Goal: Download file/media

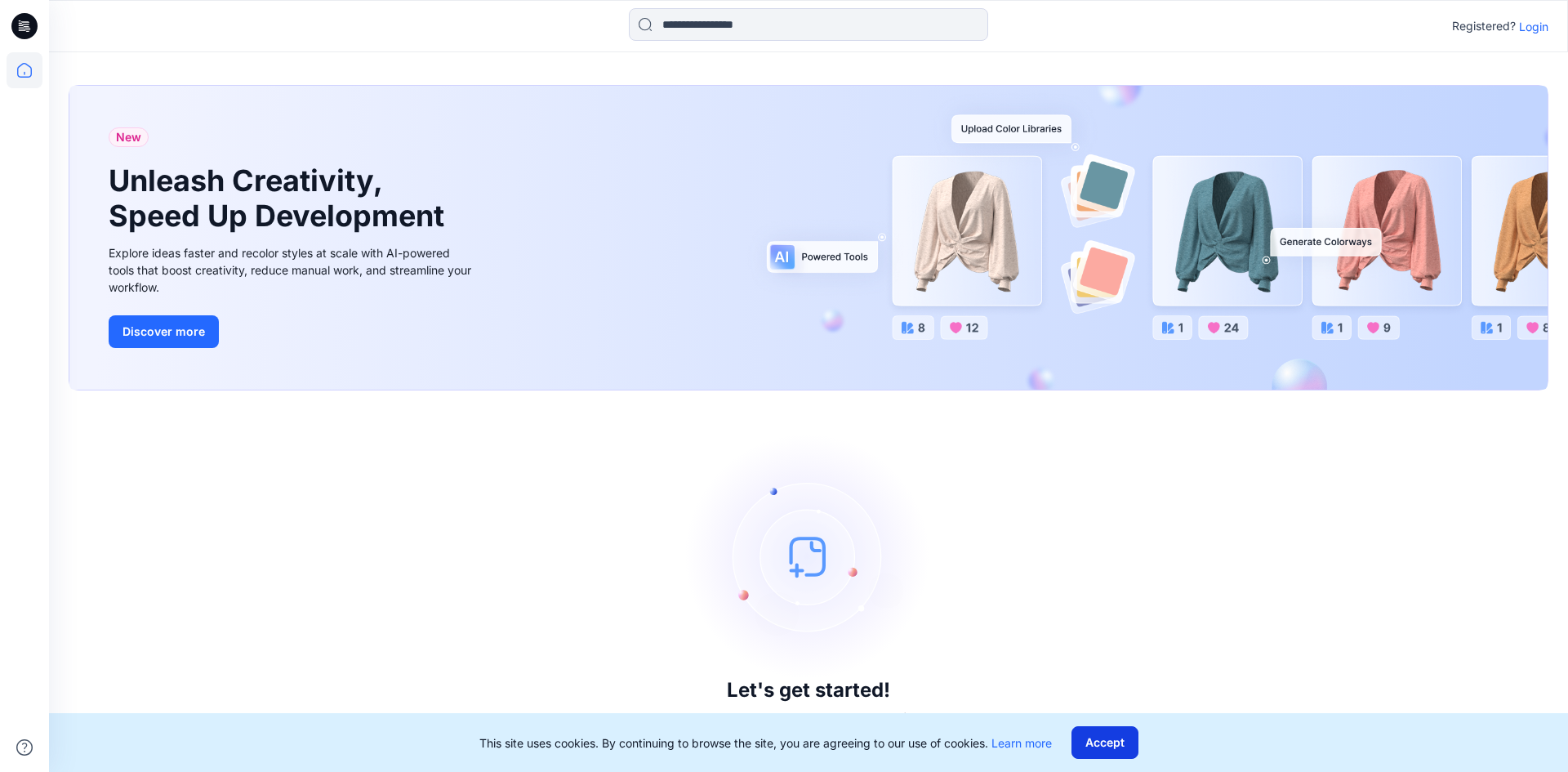
click at [1108, 747] on button "Accept" at bounding box center [1104, 742] width 67 height 32
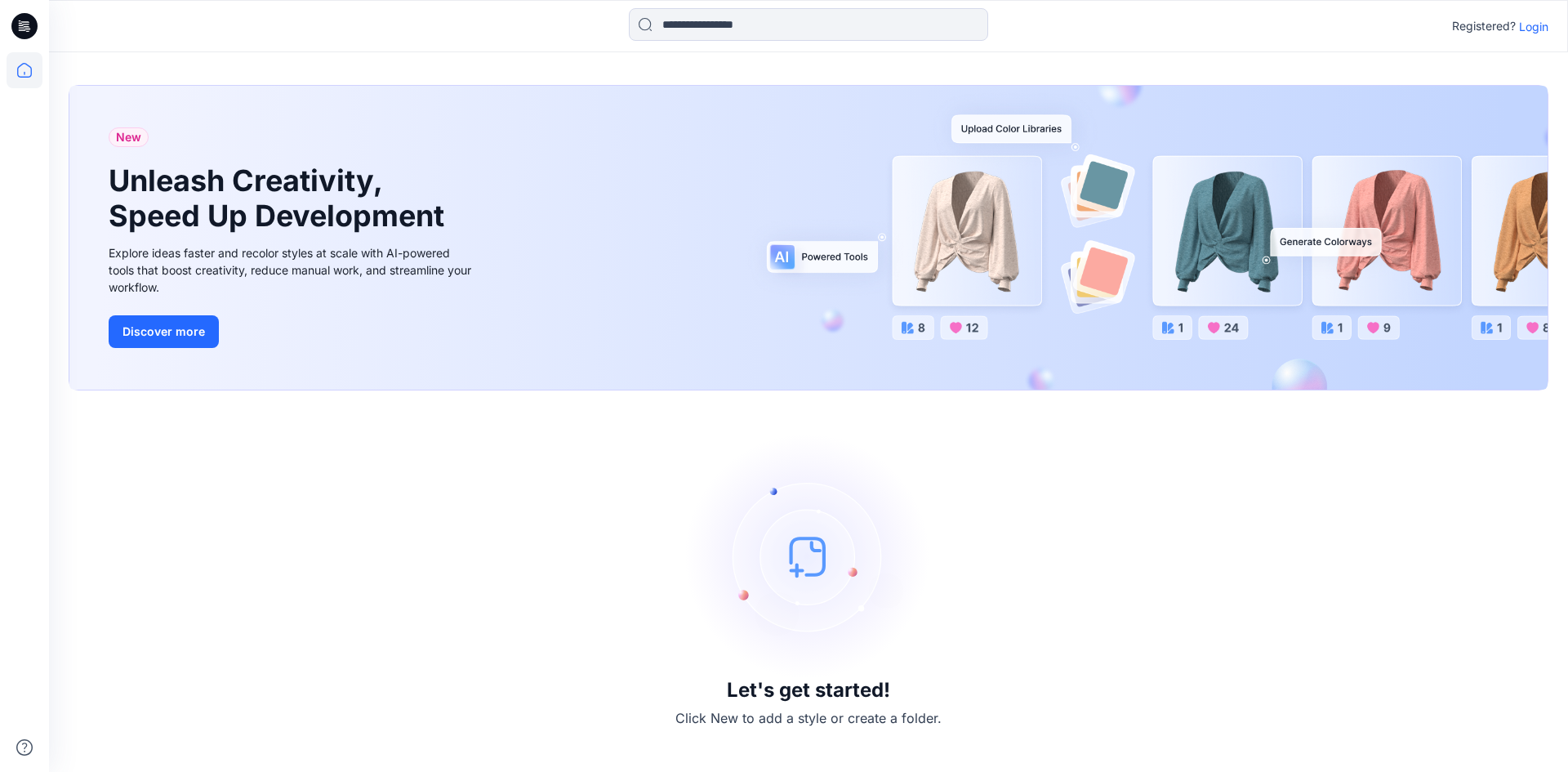
click at [1535, 24] on p "Login" at bounding box center [1533, 27] width 29 height 17
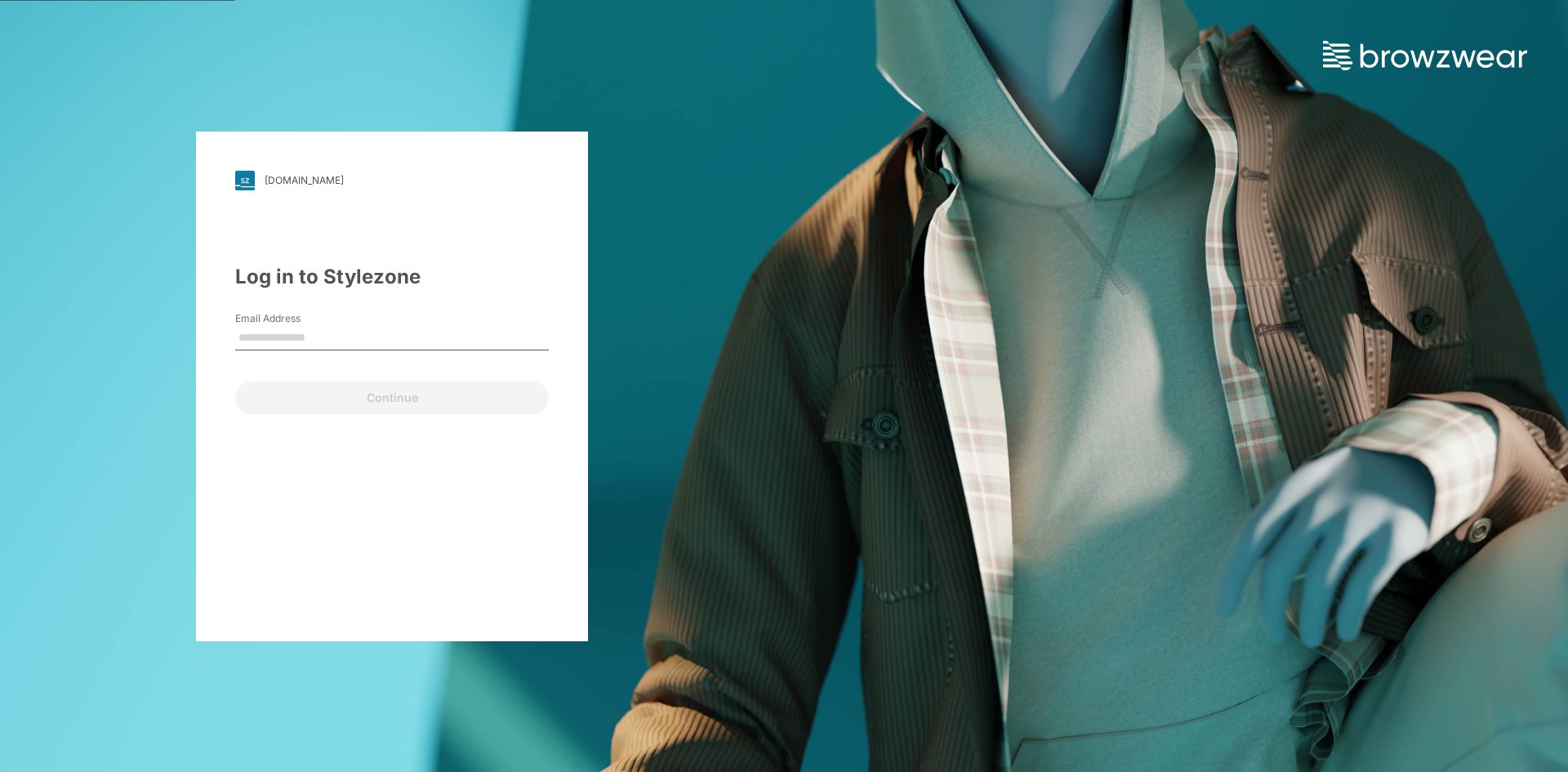
type input "**********"
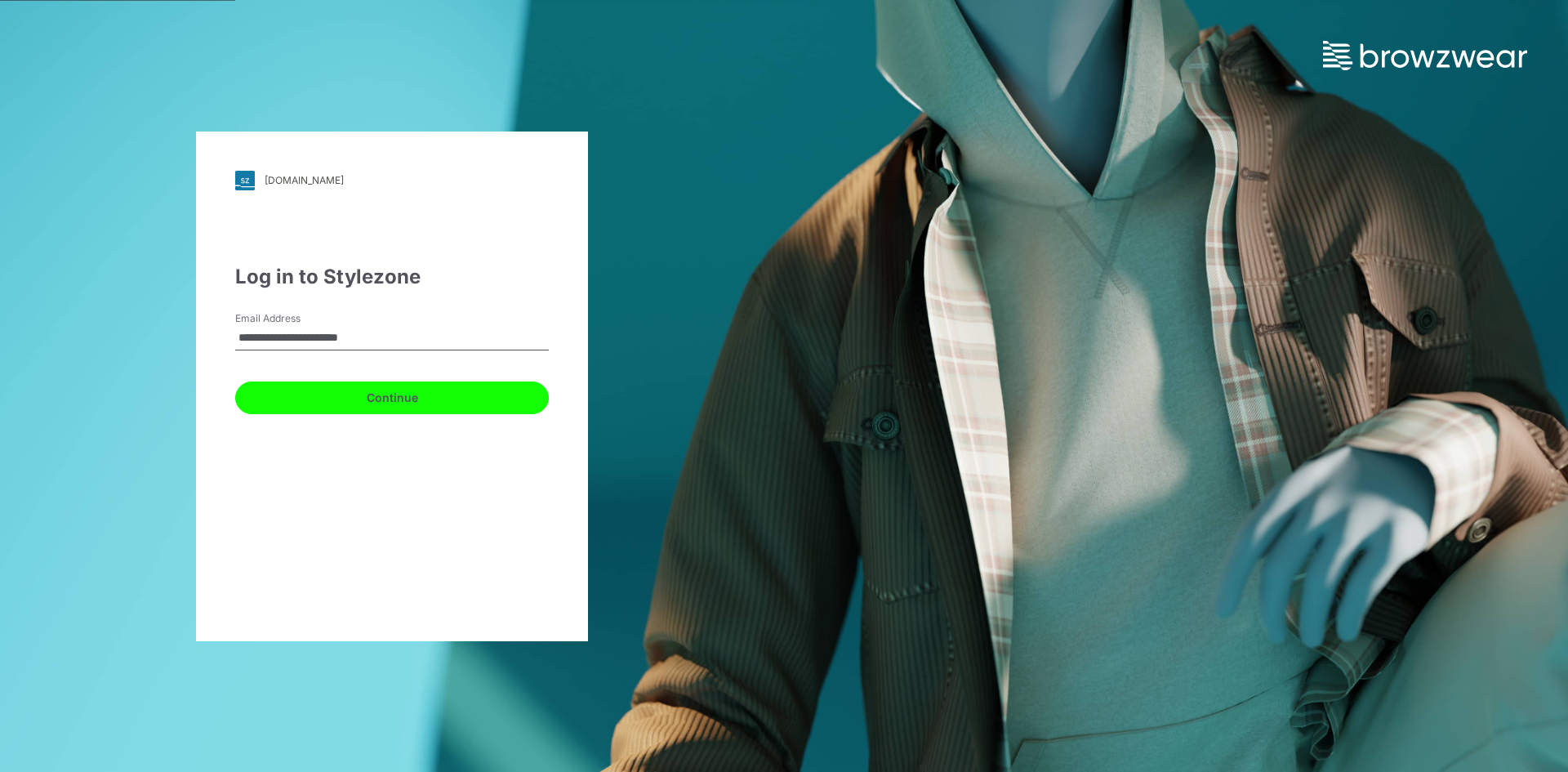
click at [396, 397] on button "Continue" at bounding box center [392, 397] width 313 height 32
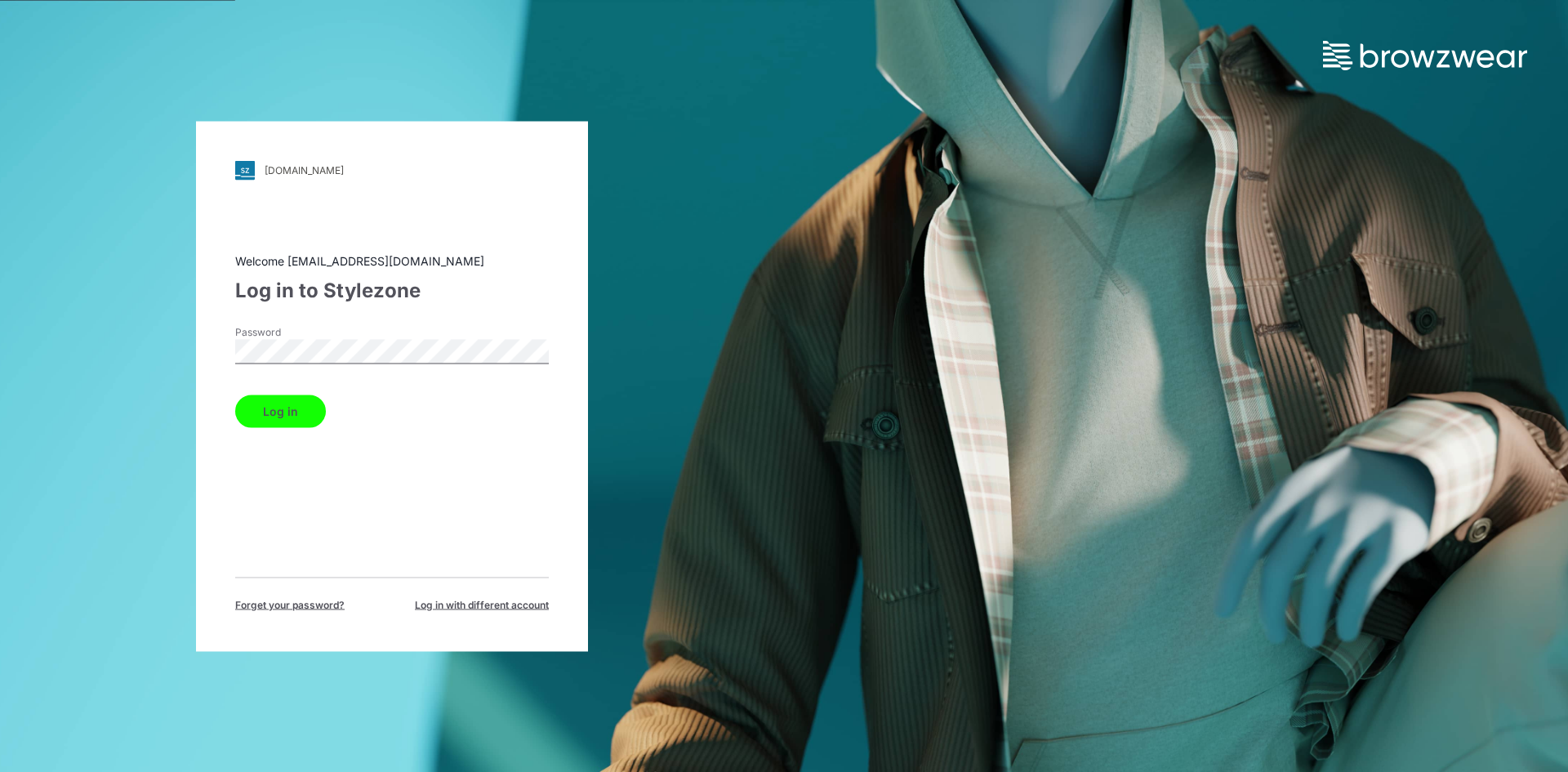
click at [285, 415] on button "Log in" at bounding box center [280, 410] width 90 height 32
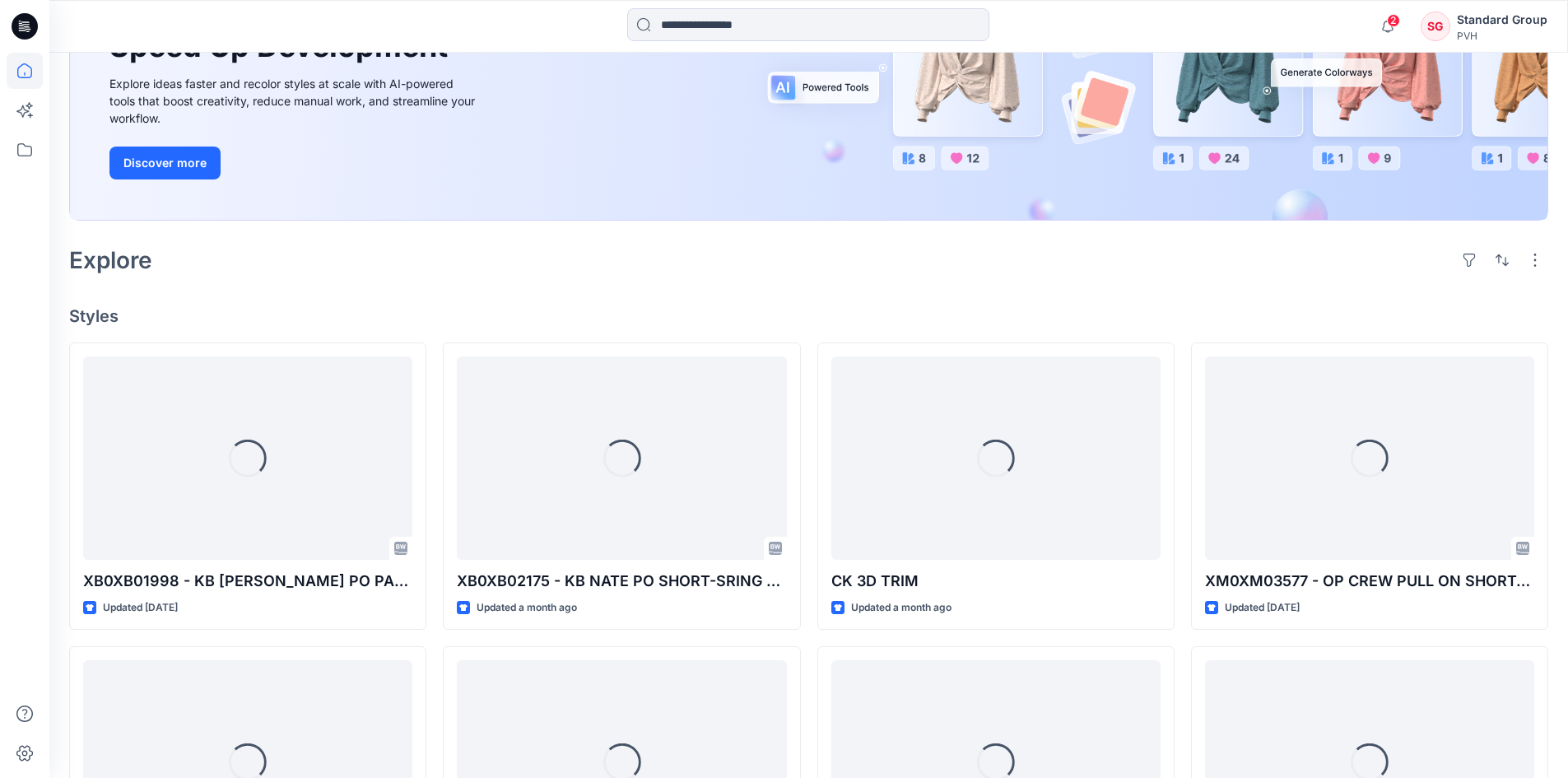
scroll to position [329, 0]
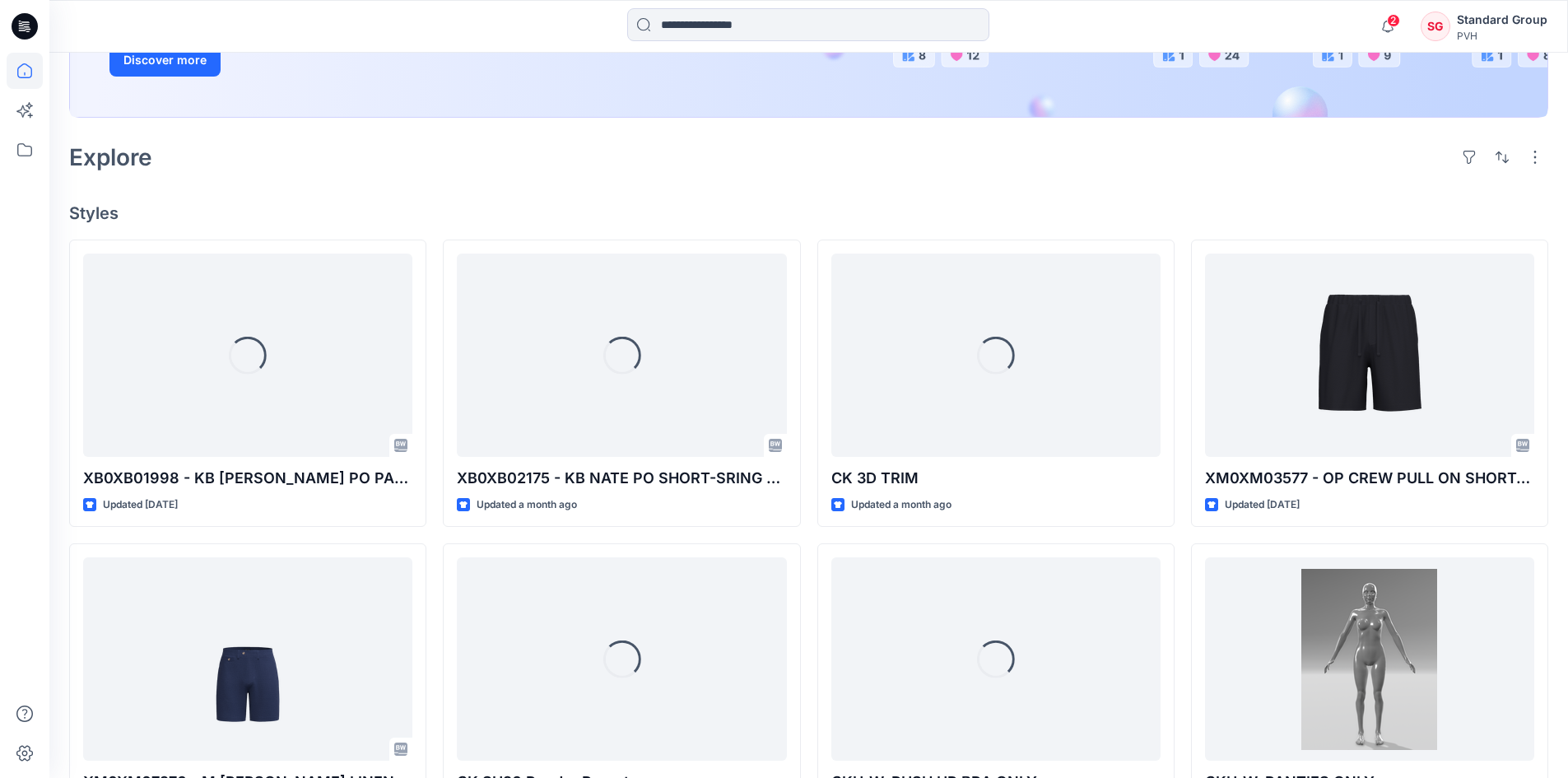
click at [496, 196] on div "Welcome back, Standard New New Unleash Creativity, Speed Up Development Explore…" at bounding box center [808, 469] width 1519 height 1491
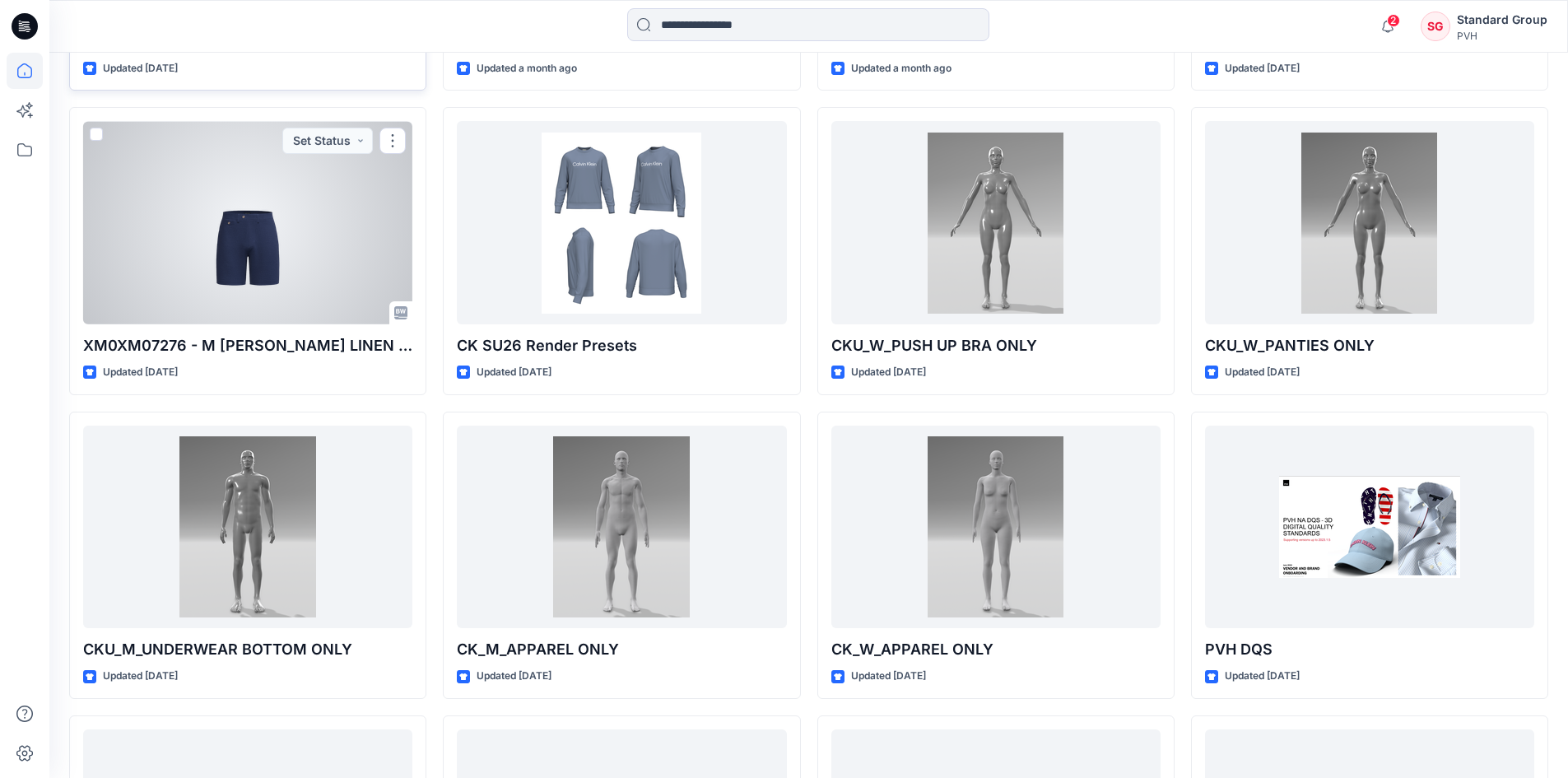
scroll to position [436, 0]
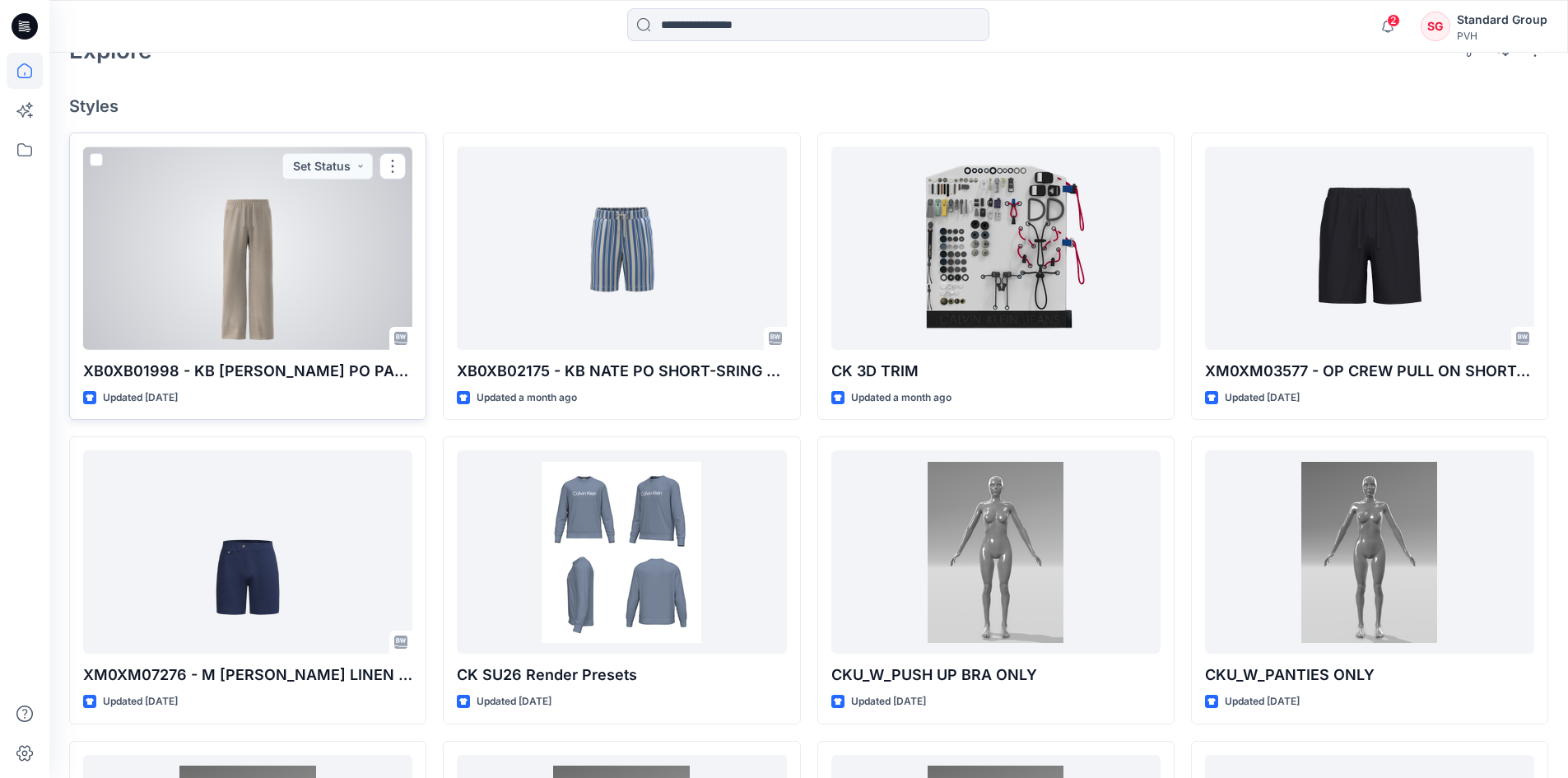
click at [308, 284] on div at bounding box center [247, 247] width 329 height 203
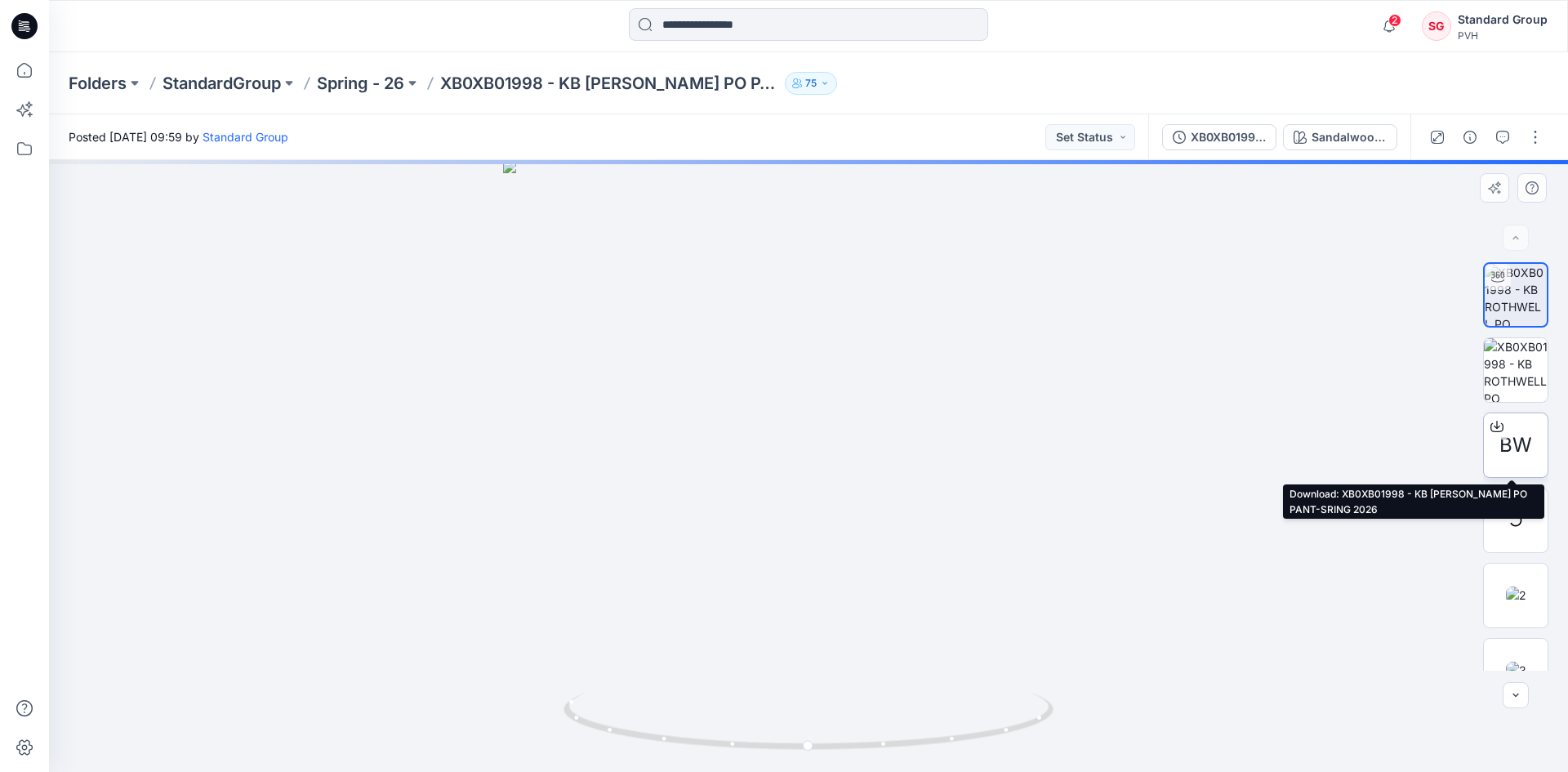
click at [1491, 430] on icon at bounding box center [1498, 426] width 13 height 13
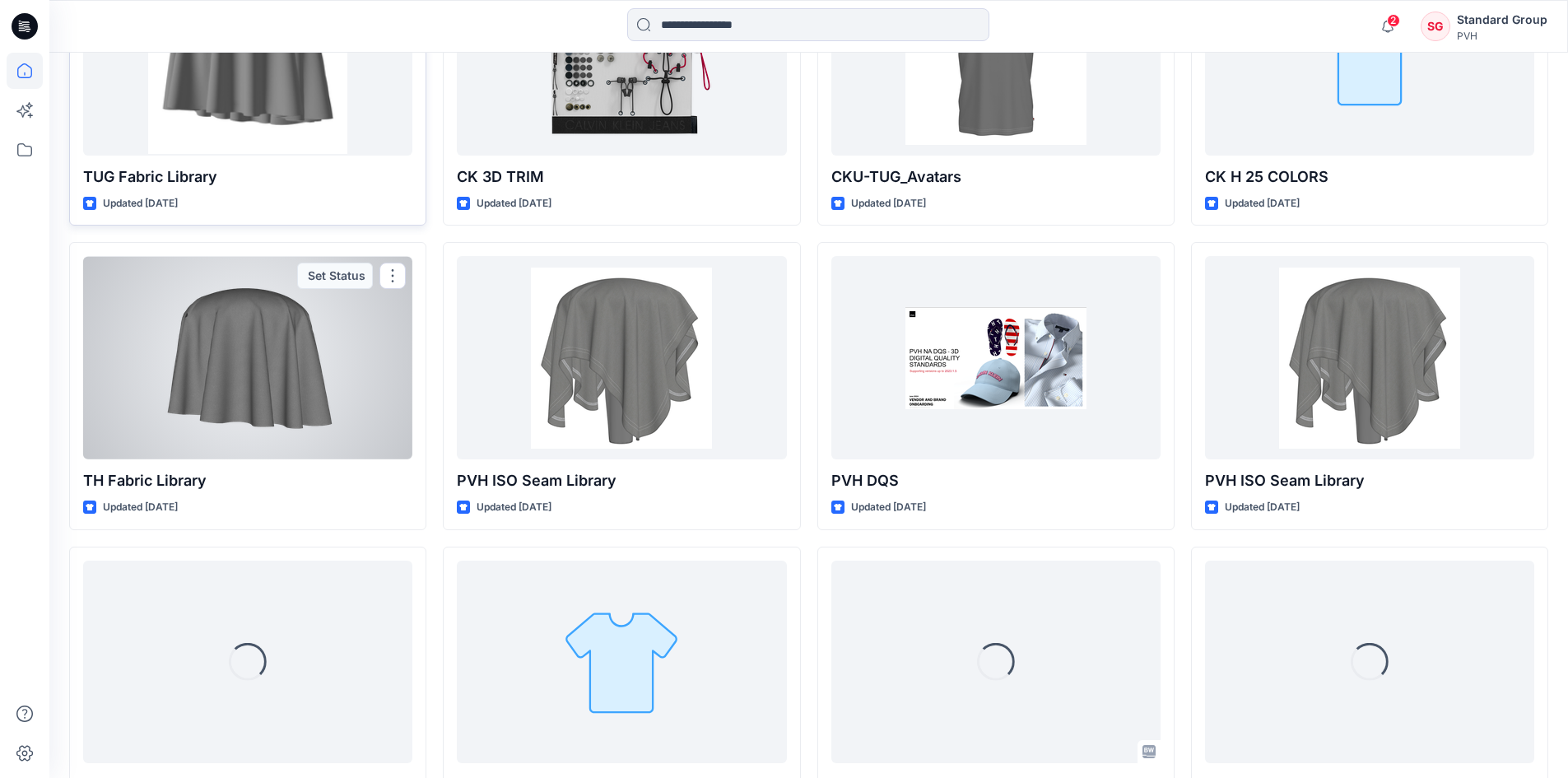
scroll to position [3994, 0]
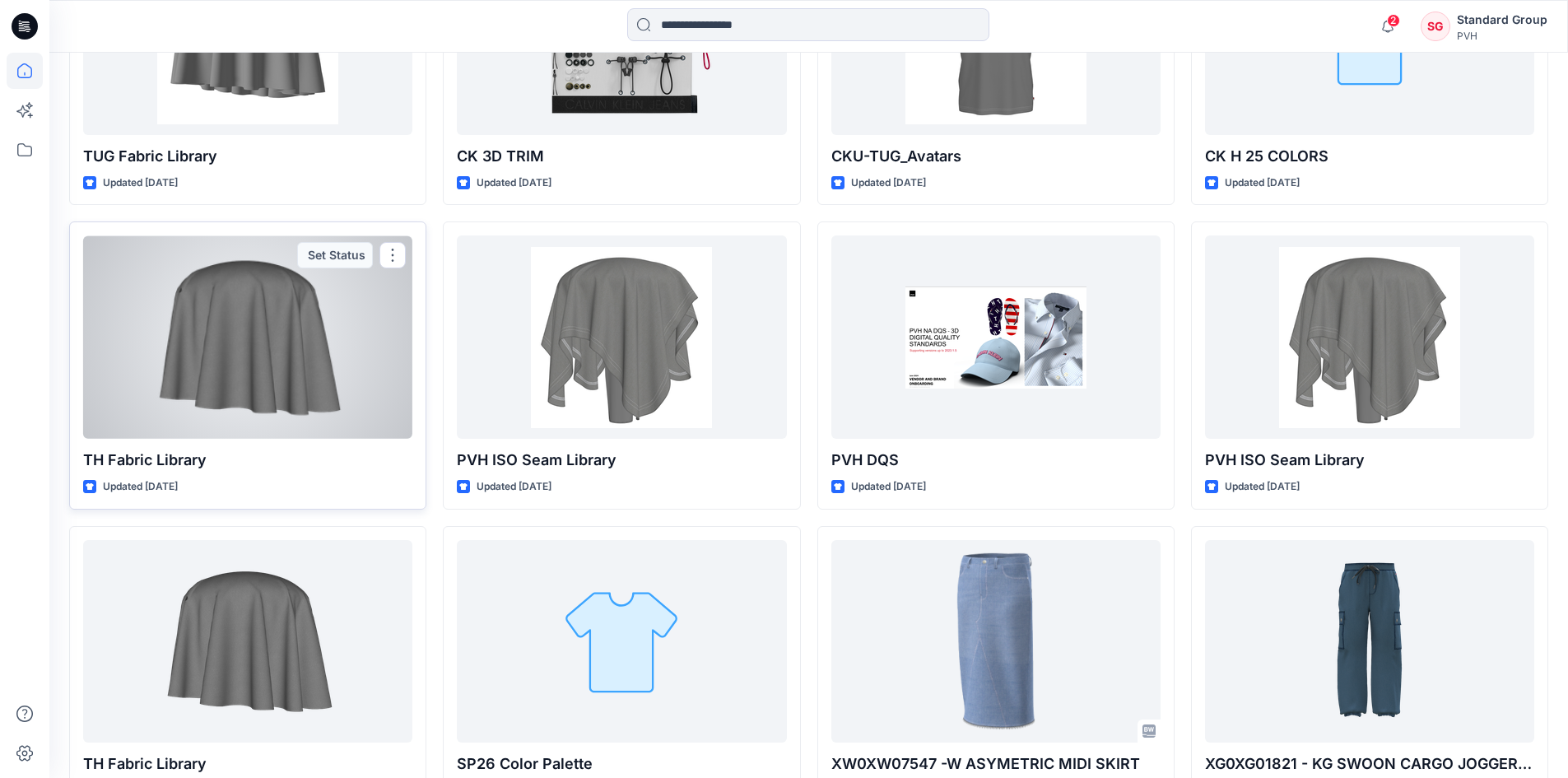
click at [361, 309] on div at bounding box center [247, 337] width 329 height 203
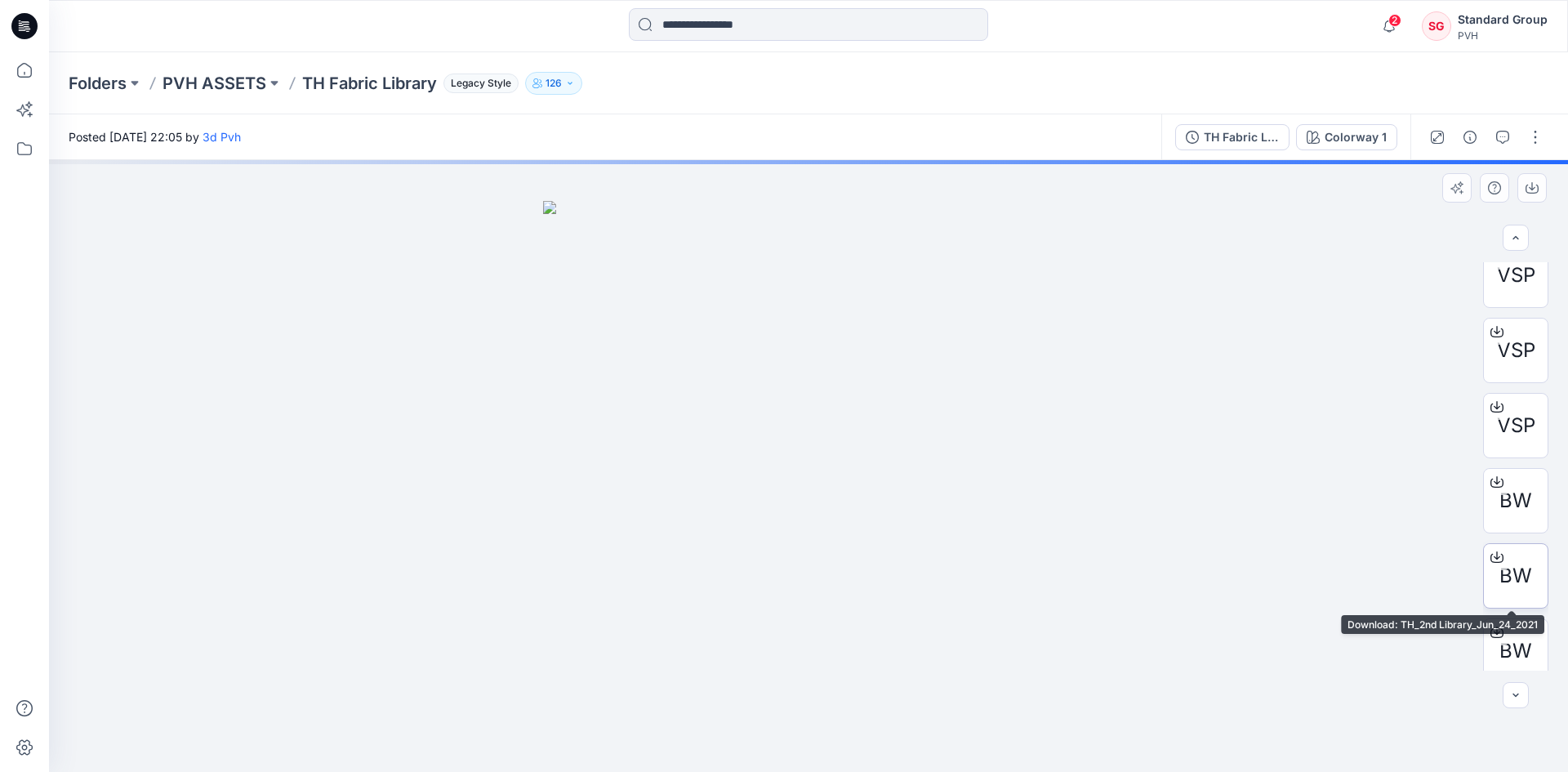
scroll to position [333, 0]
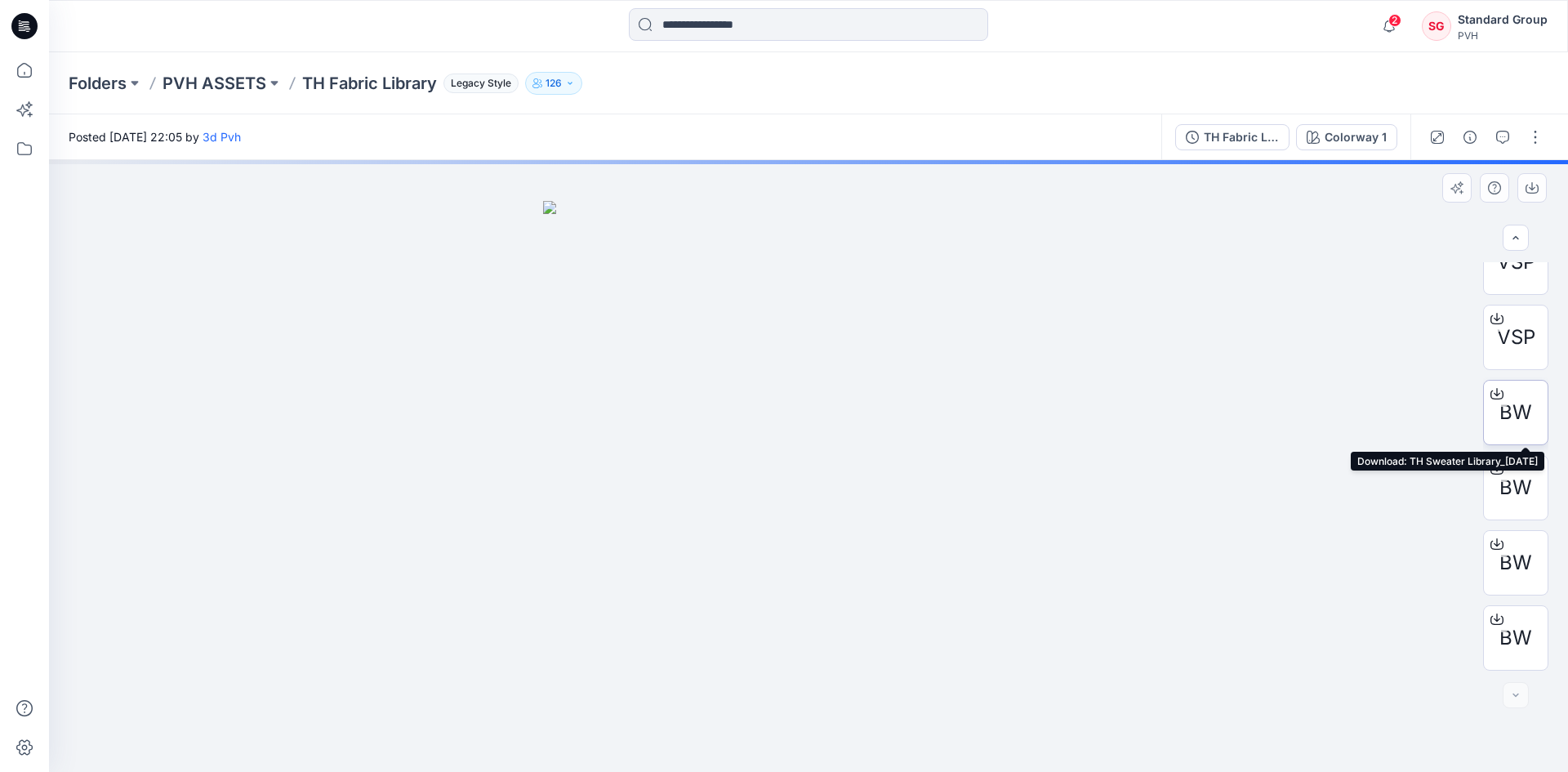
click at [1491, 392] on icon at bounding box center [1498, 394] width 13 height 13
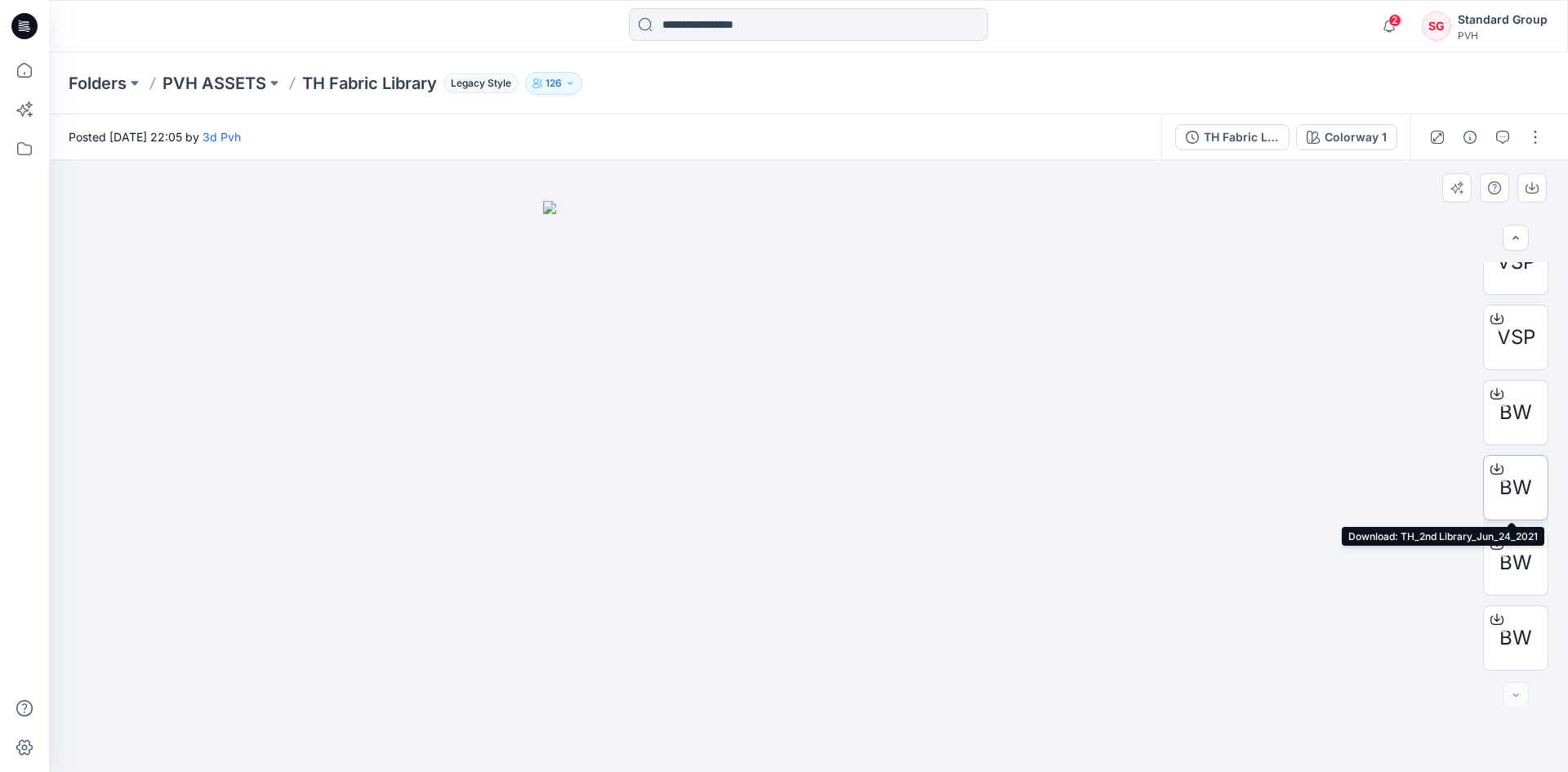
click at [1494, 468] on icon at bounding box center [1498, 467] width 7 height 8
click at [1495, 465] on icon at bounding box center [1498, 469] width 13 height 13
click at [1496, 619] on icon at bounding box center [1498, 617] width 7 height 8
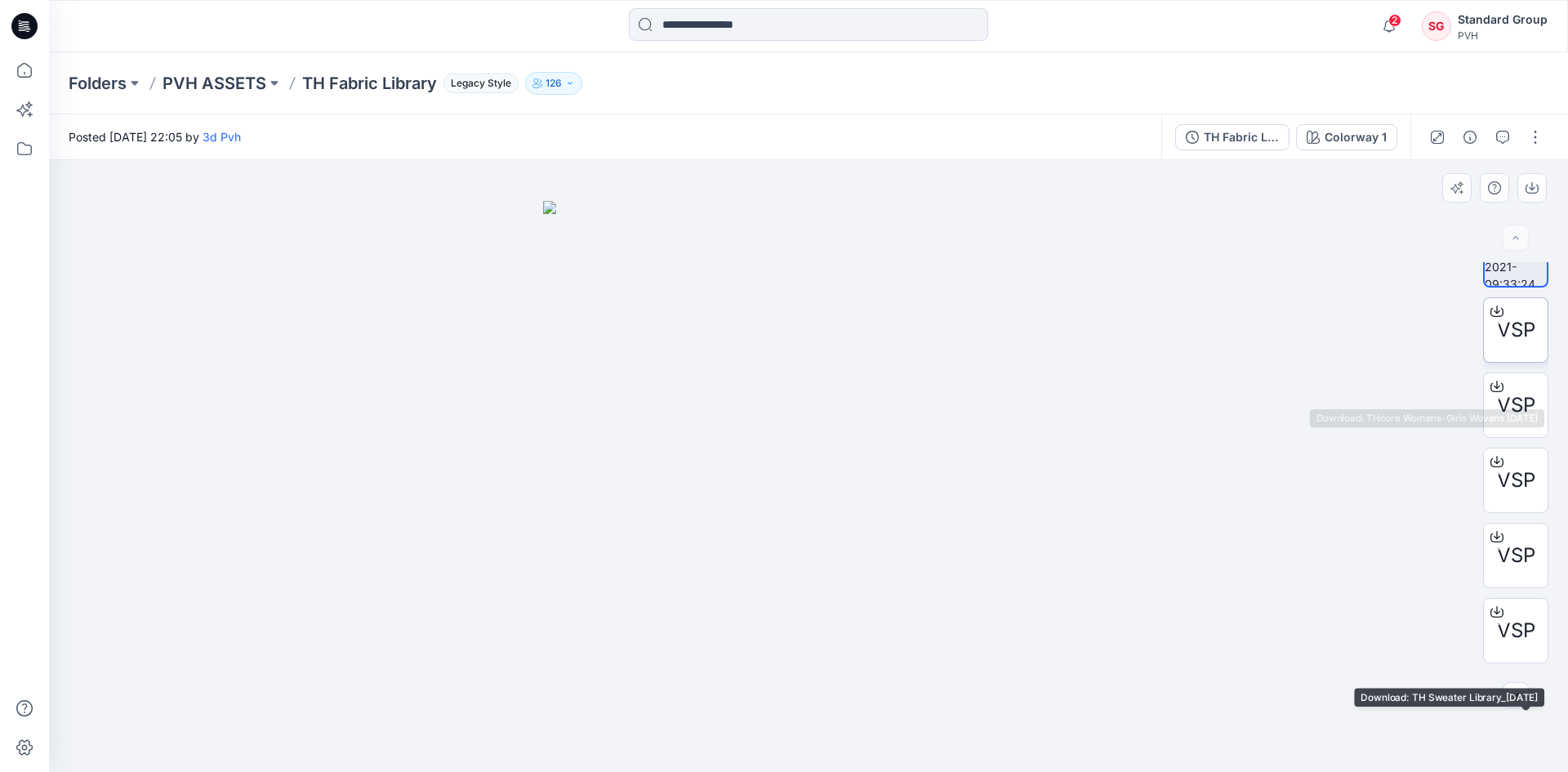
scroll to position [0, 0]
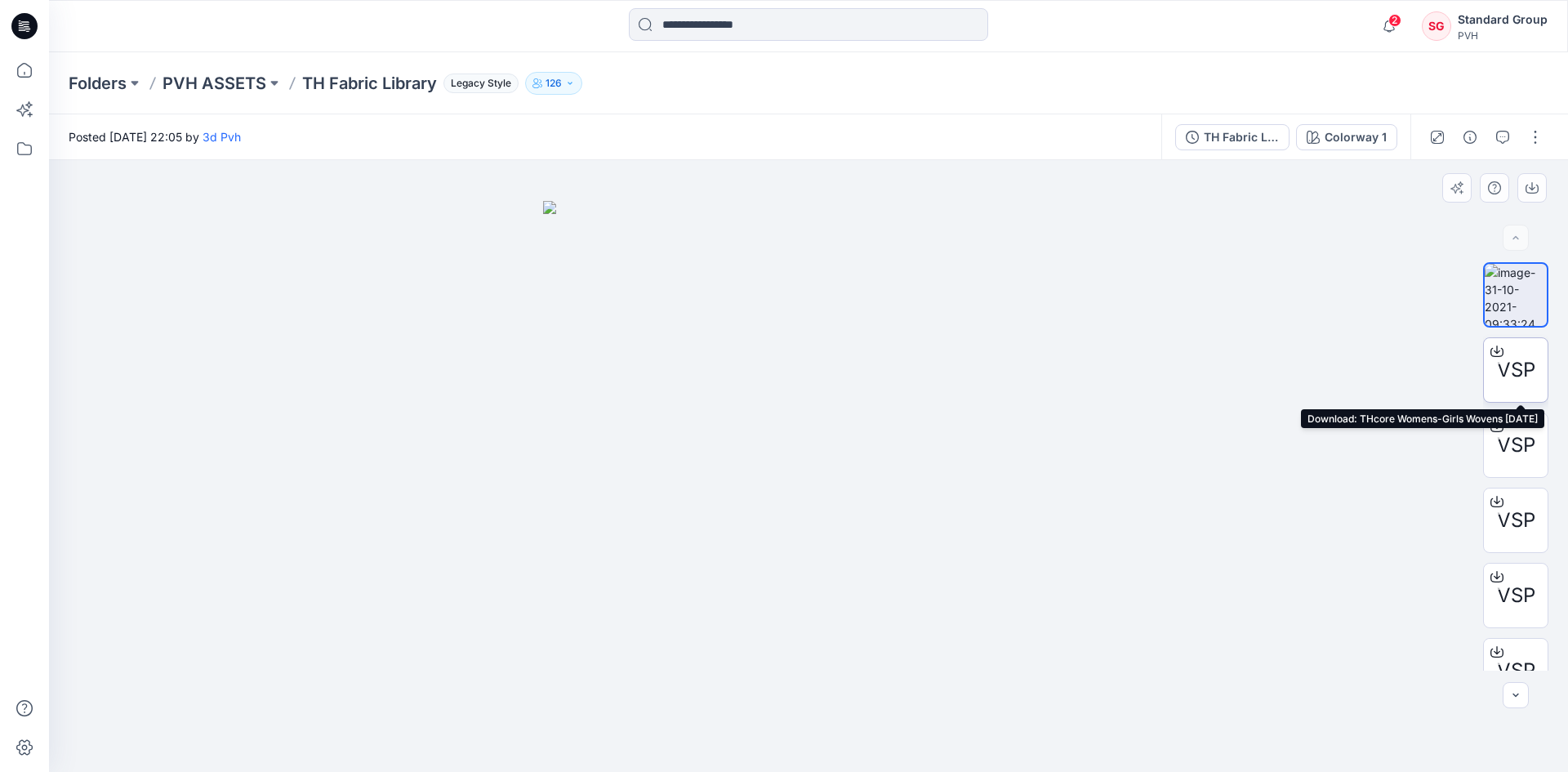
click at [1494, 352] on icon at bounding box center [1498, 349] width 7 height 8
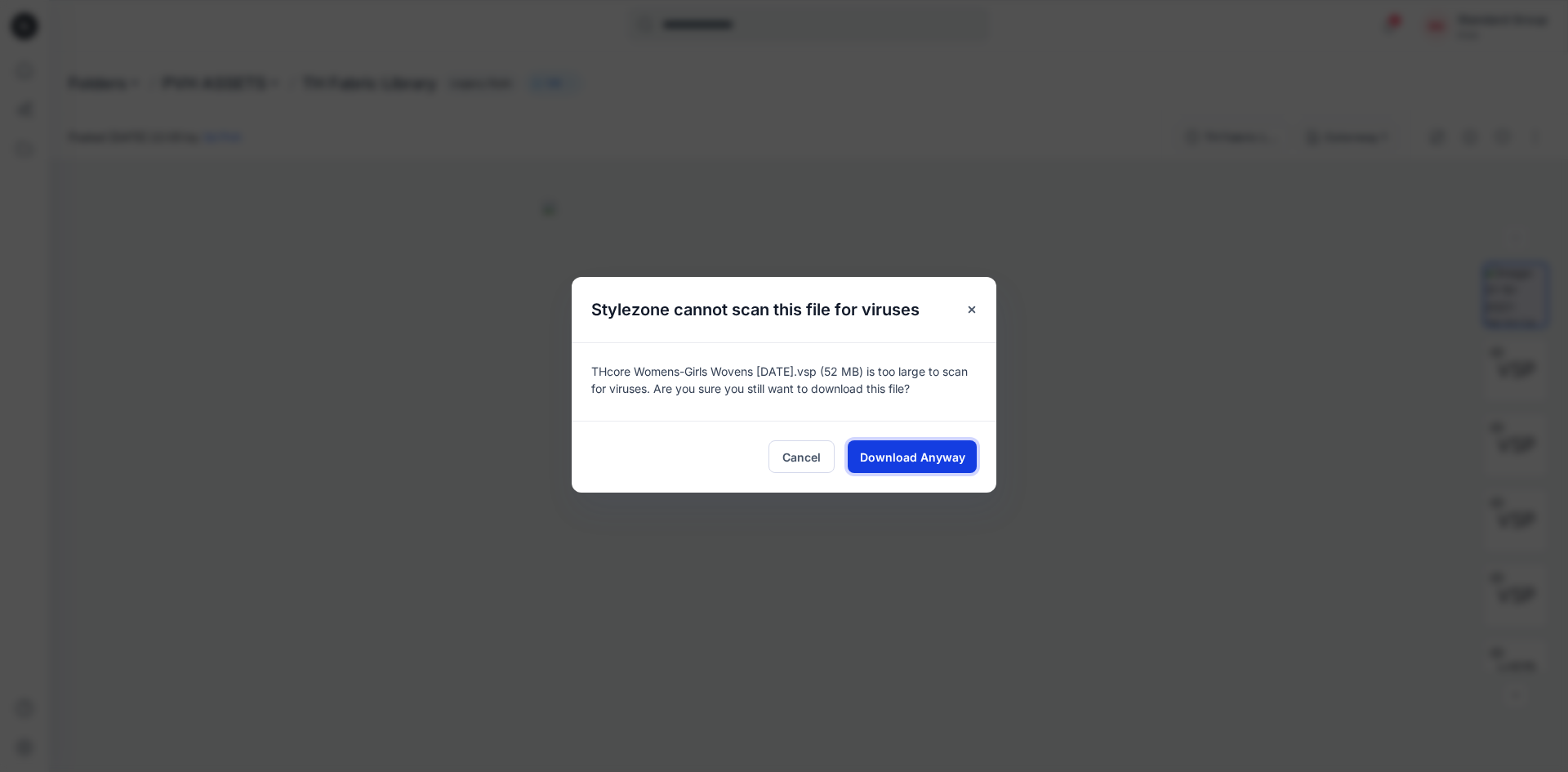
click at [927, 452] on span "Download Anyway" at bounding box center [912, 457] width 105 height 17
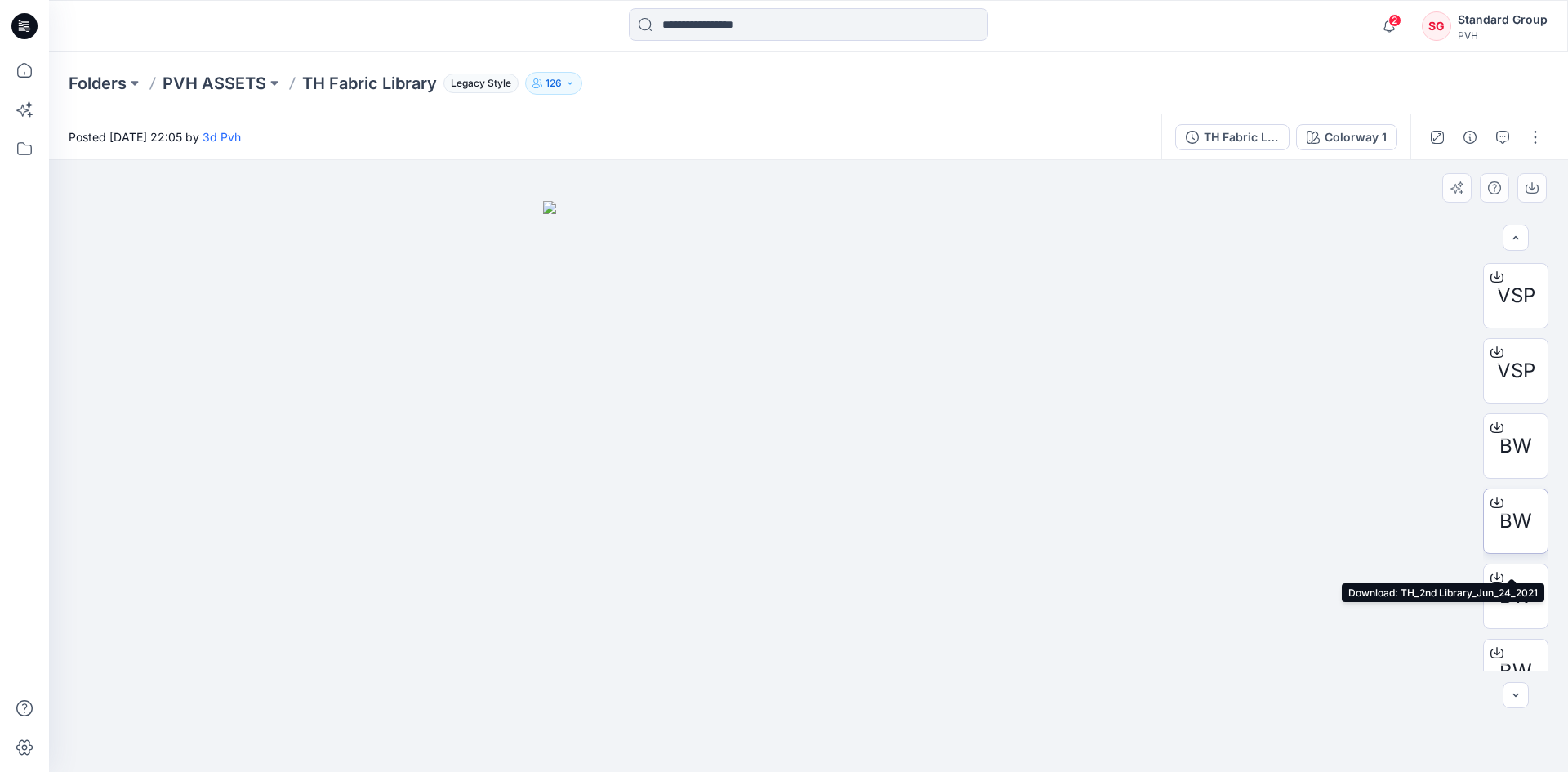
scroll to position [333, 0]
